Goal: Transaction & Acquisition: Book appointment/travel/reservation

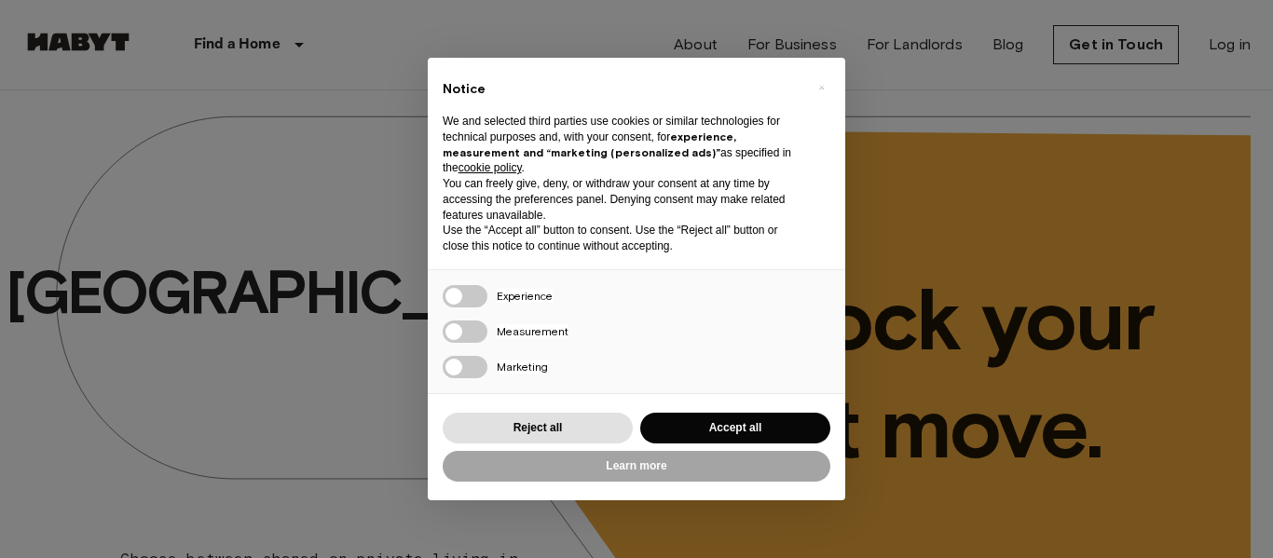
click at [299, 280] on div "× Notice We and selected third parties use cookies or similar technologies for …" at bounding box center [636, 279] width 1273 height 558
click at [508, 416] on button "Reject all" at bounding box center [538, 428] width 190 height 31
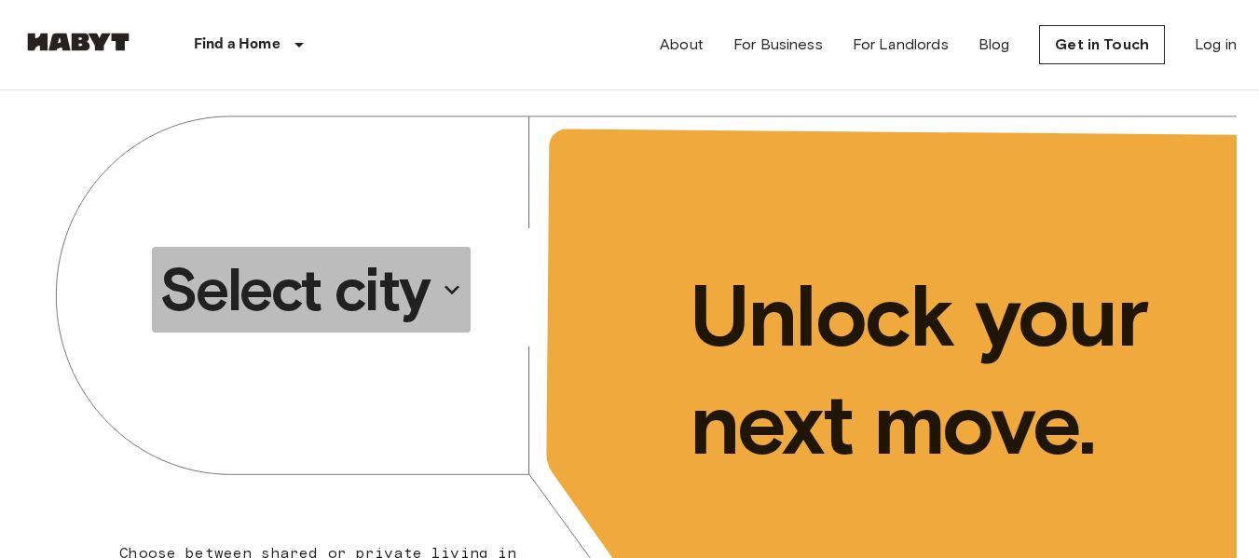
click at [316, 285] on p "Select city" at bounding box center [294, 290] width 270 height 75
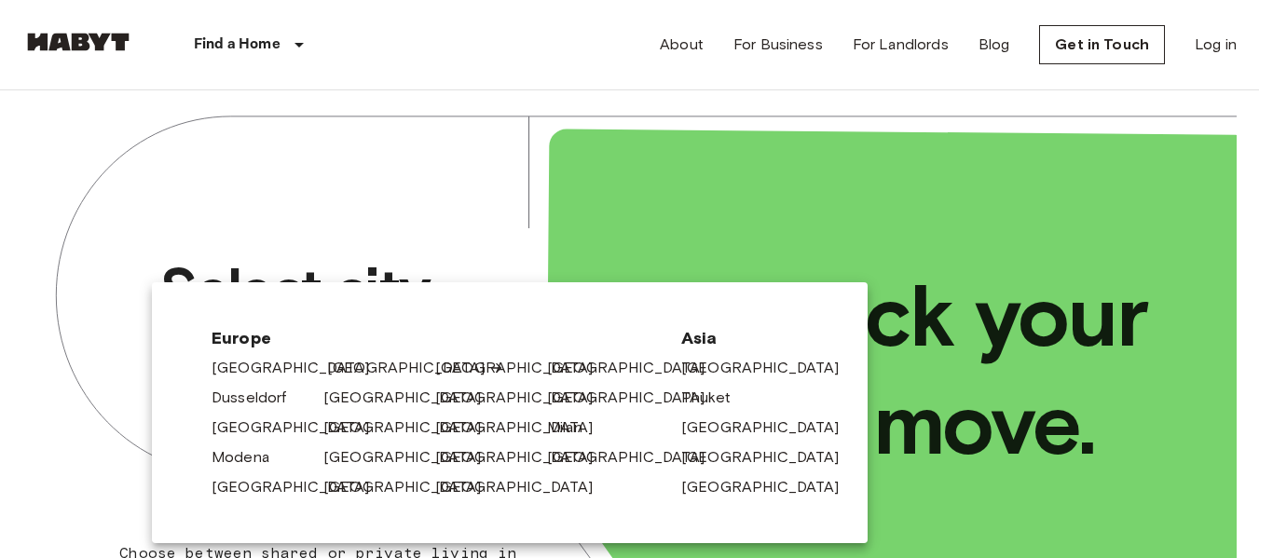
click at [333, 363] on link "[GEOGRAPHIC_DATA]" at bounding box center [415, 368] width 177 height 22
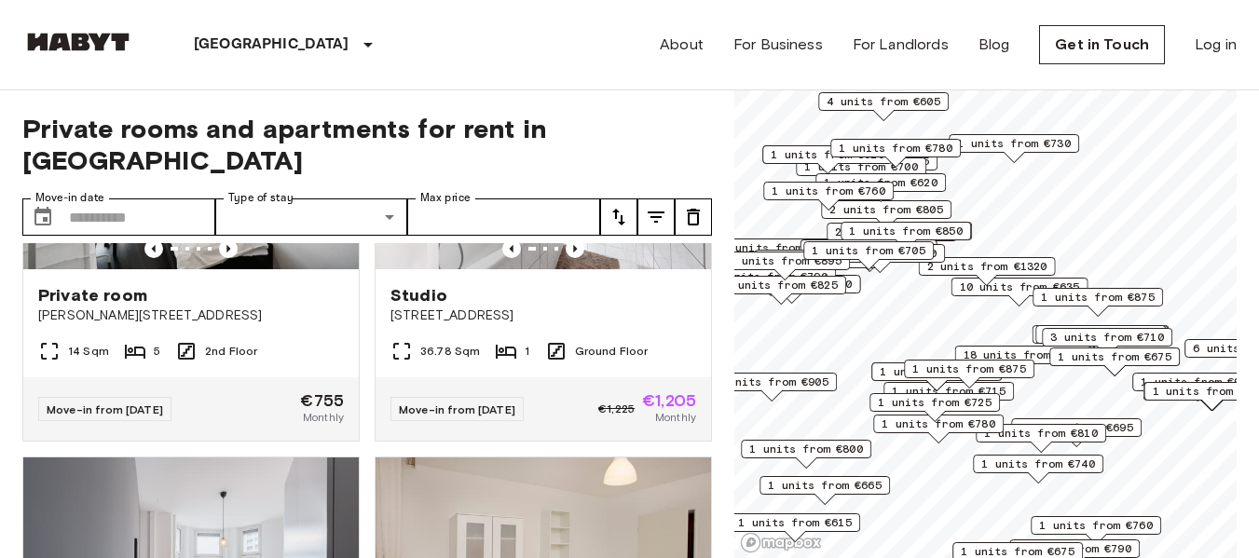
scroll to position [209, 0]
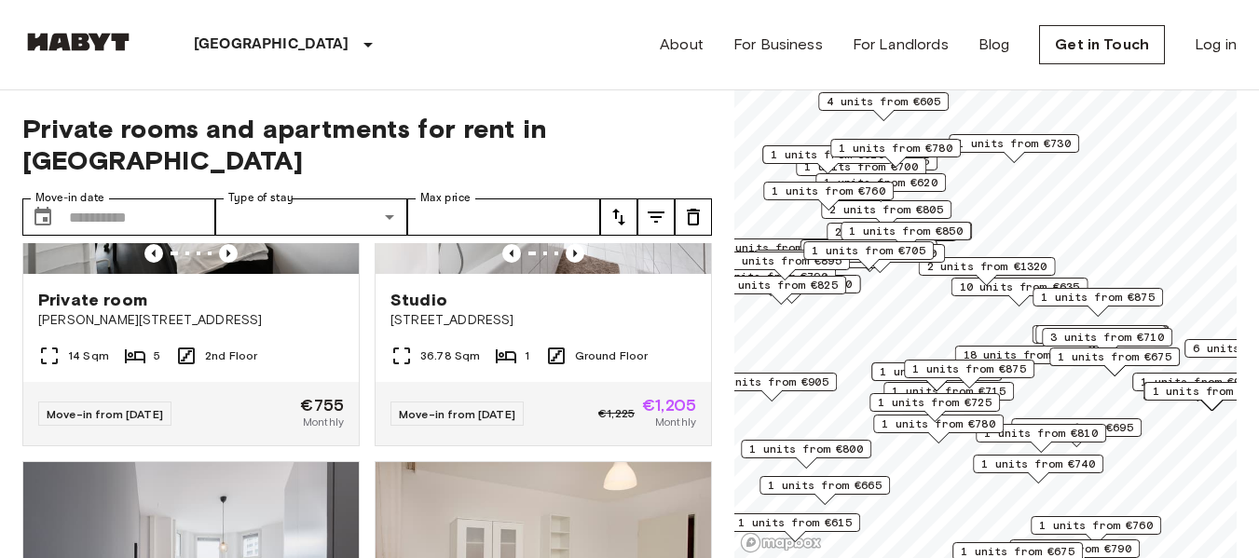
click at [608, 206] on icon "tune" at bounding box center [619, 217] width 22 height 22
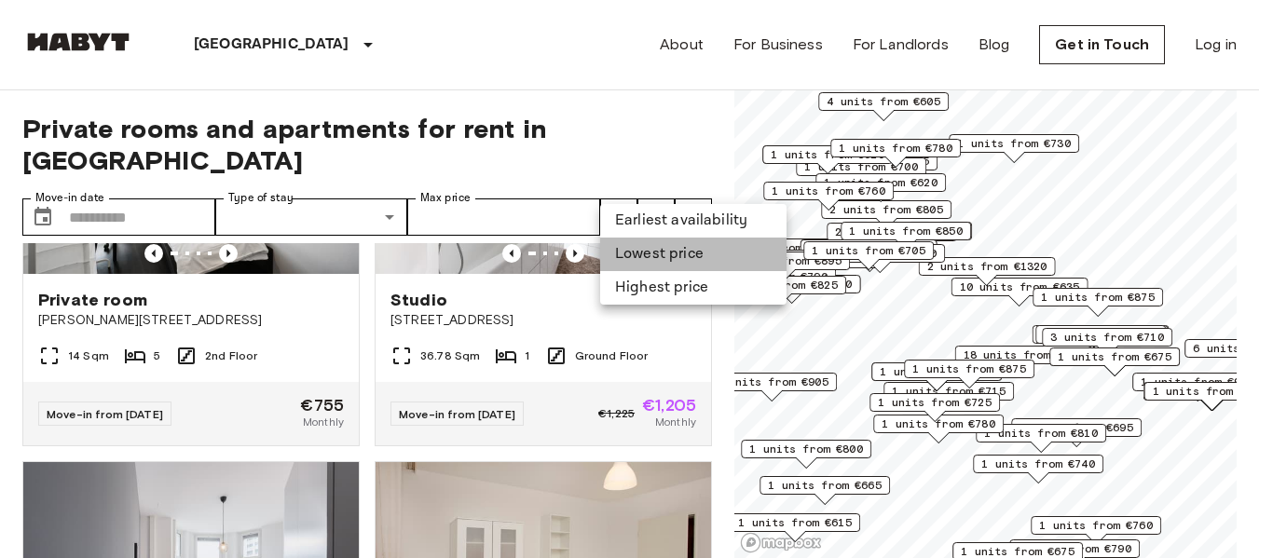
click at [638, 260] on li "Lowest price" at bounding box center [693, 255] width 186 height 34
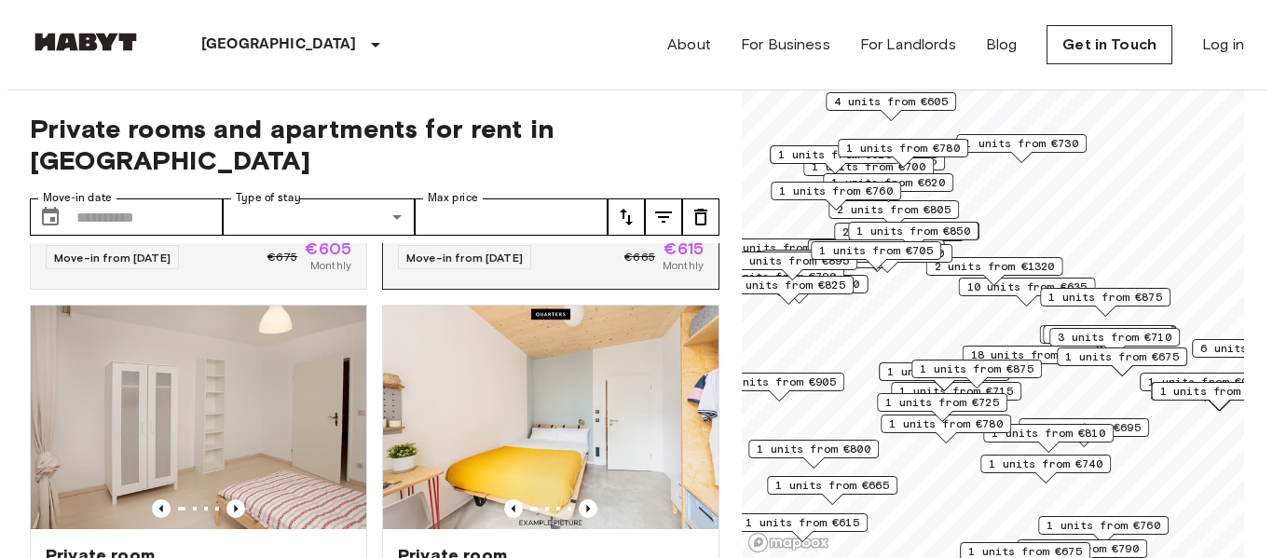
scroll to position [366, 0]
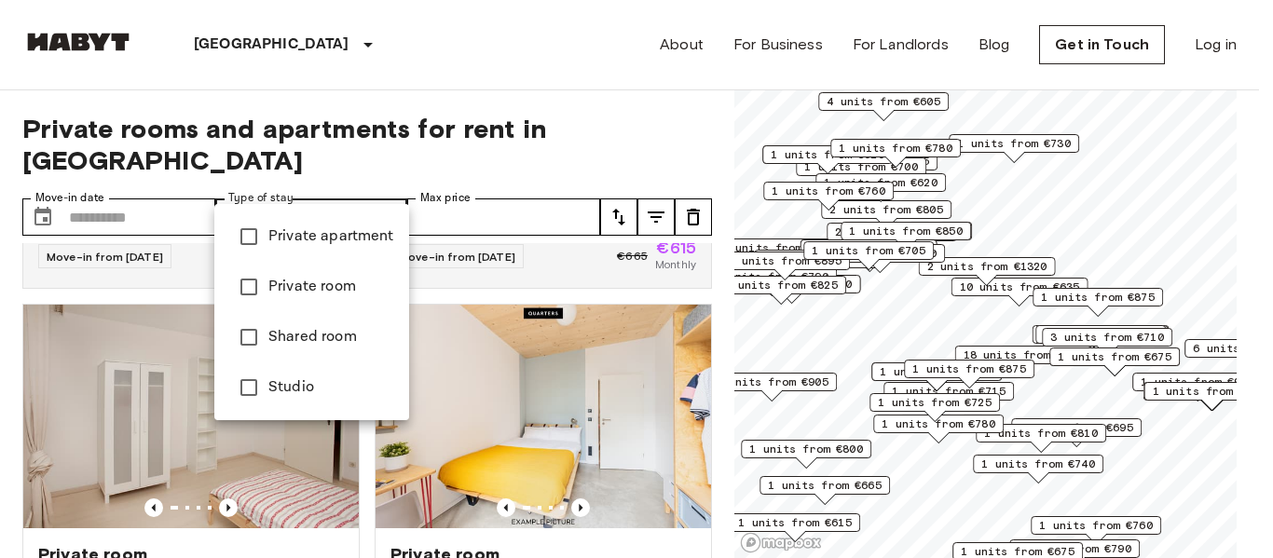
click at [609, 180] on div at bounding box center [636, 279] width 1273 height 558
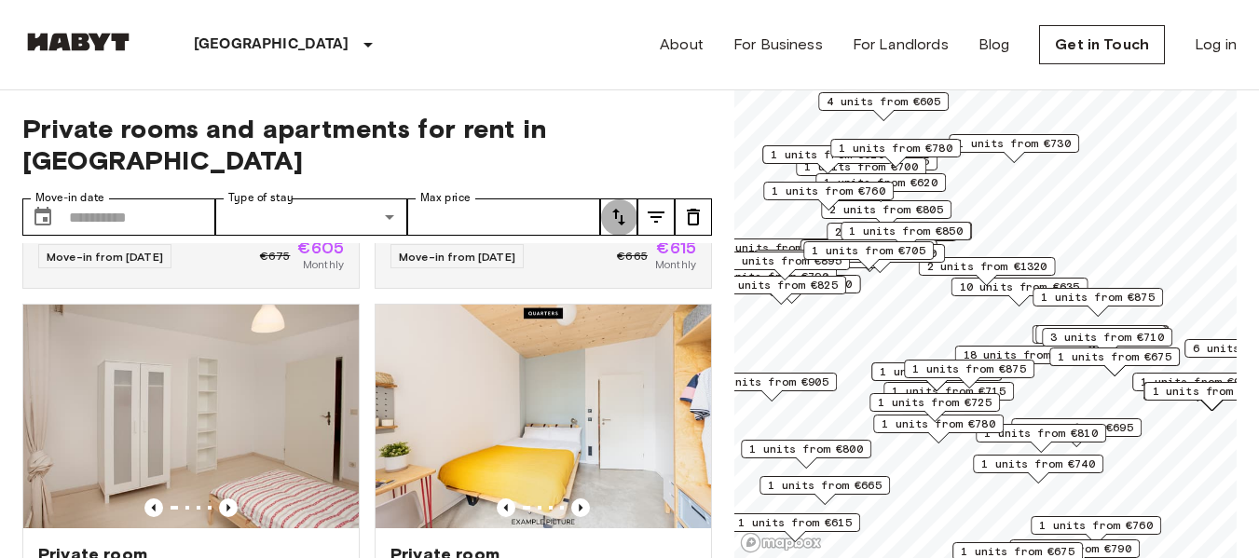
click at [609, 206] on icon "tune" at bounding box center [619, 217] width 22 height 22
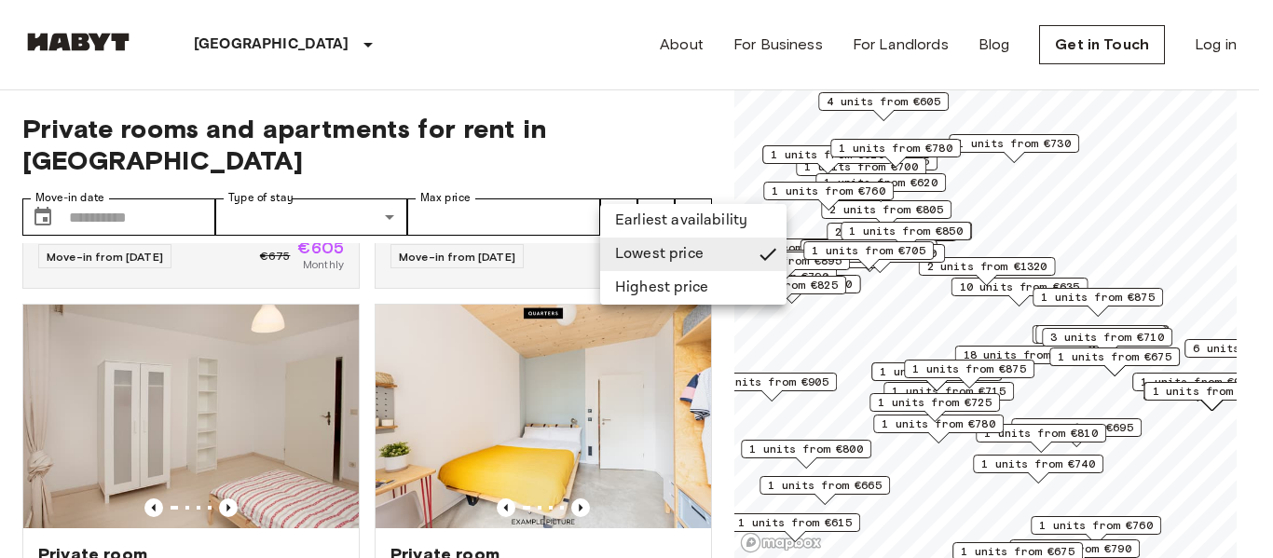
click at [643, 145] on div at bounding box center [636, 279] width 1273 height 558
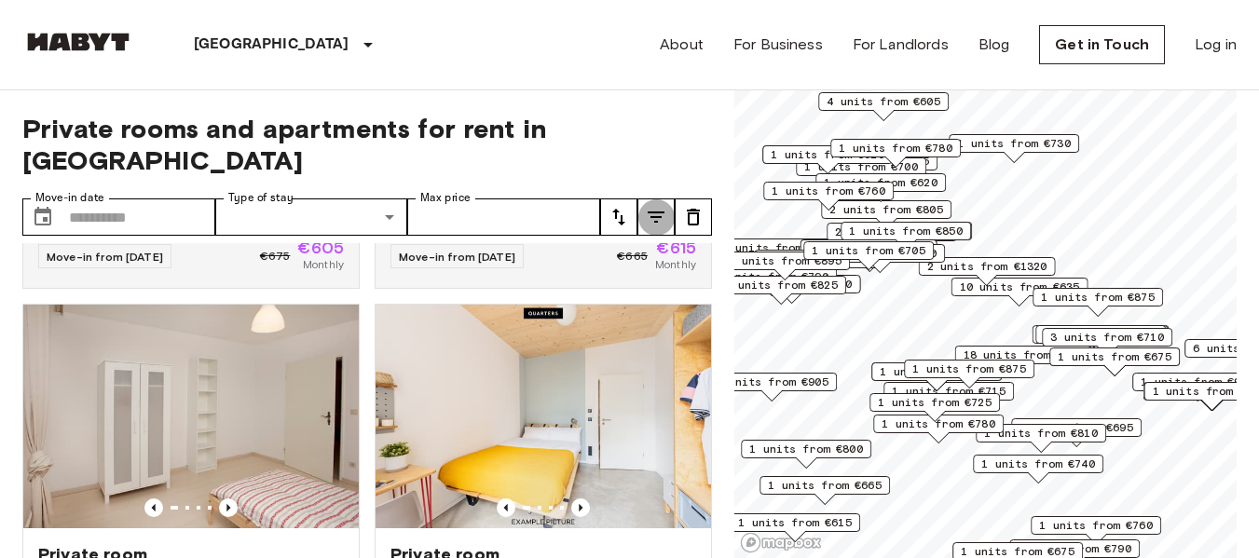
click at [659, 206] on icon "tune" at bounding box center [656, 217] width 22 height 22
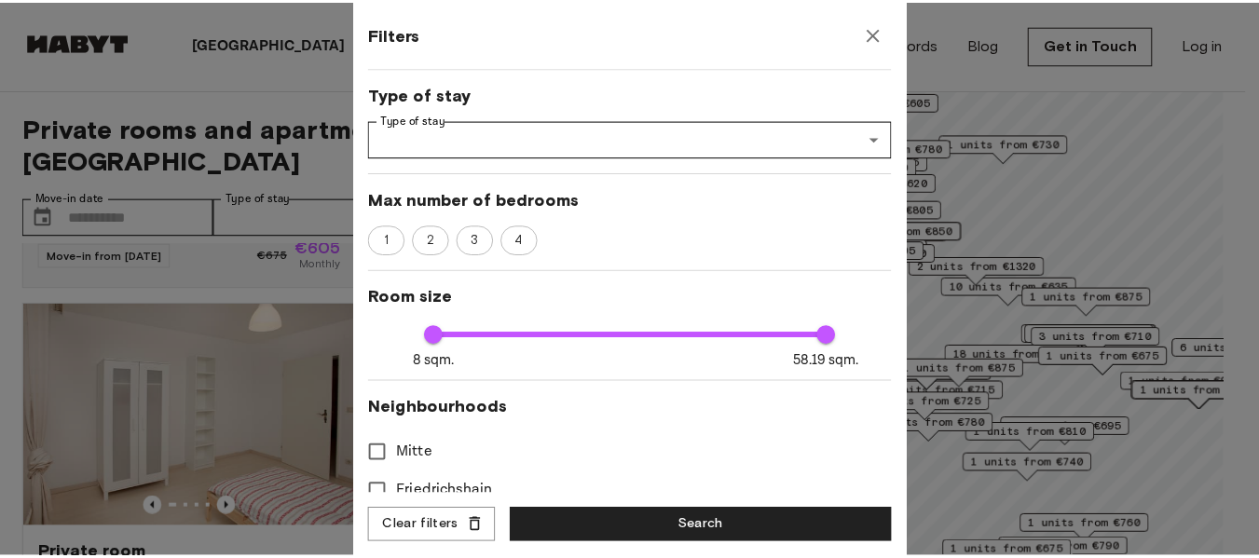
scroll to position [201, 0]
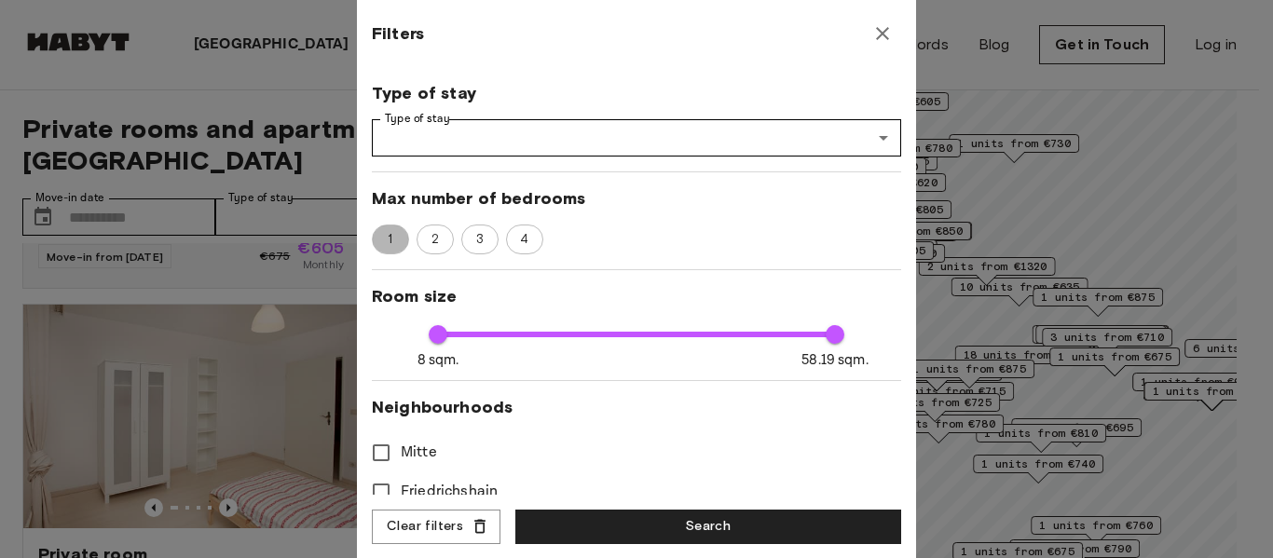
click at [378, 234] on span "1" at bounding box center [389, 239] width 25 height 19
type input "**"
click at [612, 526] on button "Search" at bounding box center [708, 527] width 386 height 34
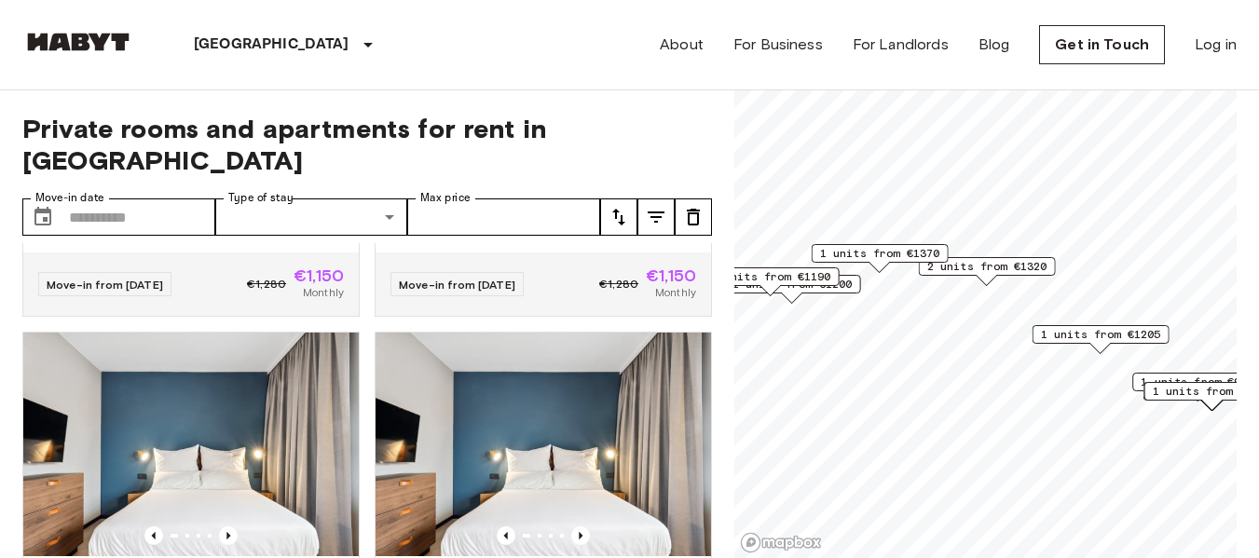
scroll to position [1163, 0]
